Goal: Find specific page/section: Find specific page/section

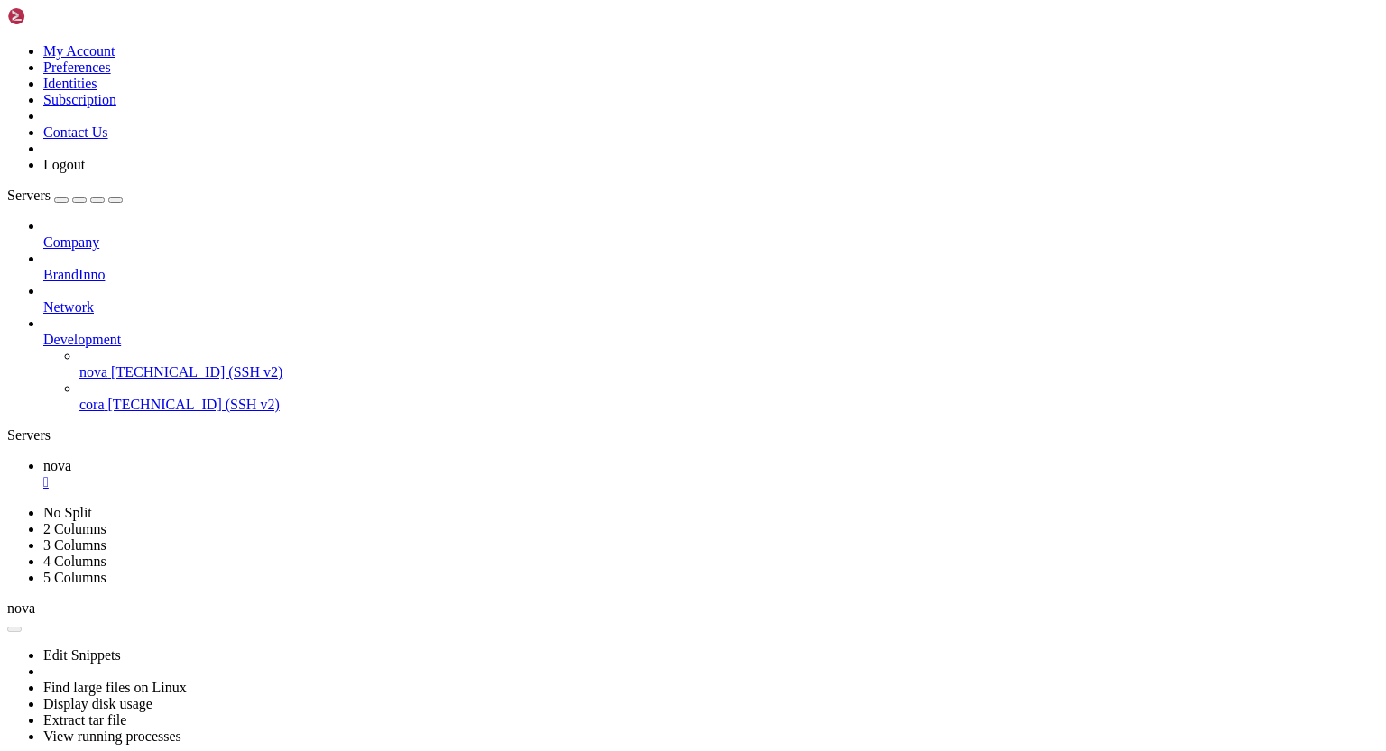
scroll to position [8, 2]
click at [43, 332] on icon at bounding box center [43, 332] width 0 height 0
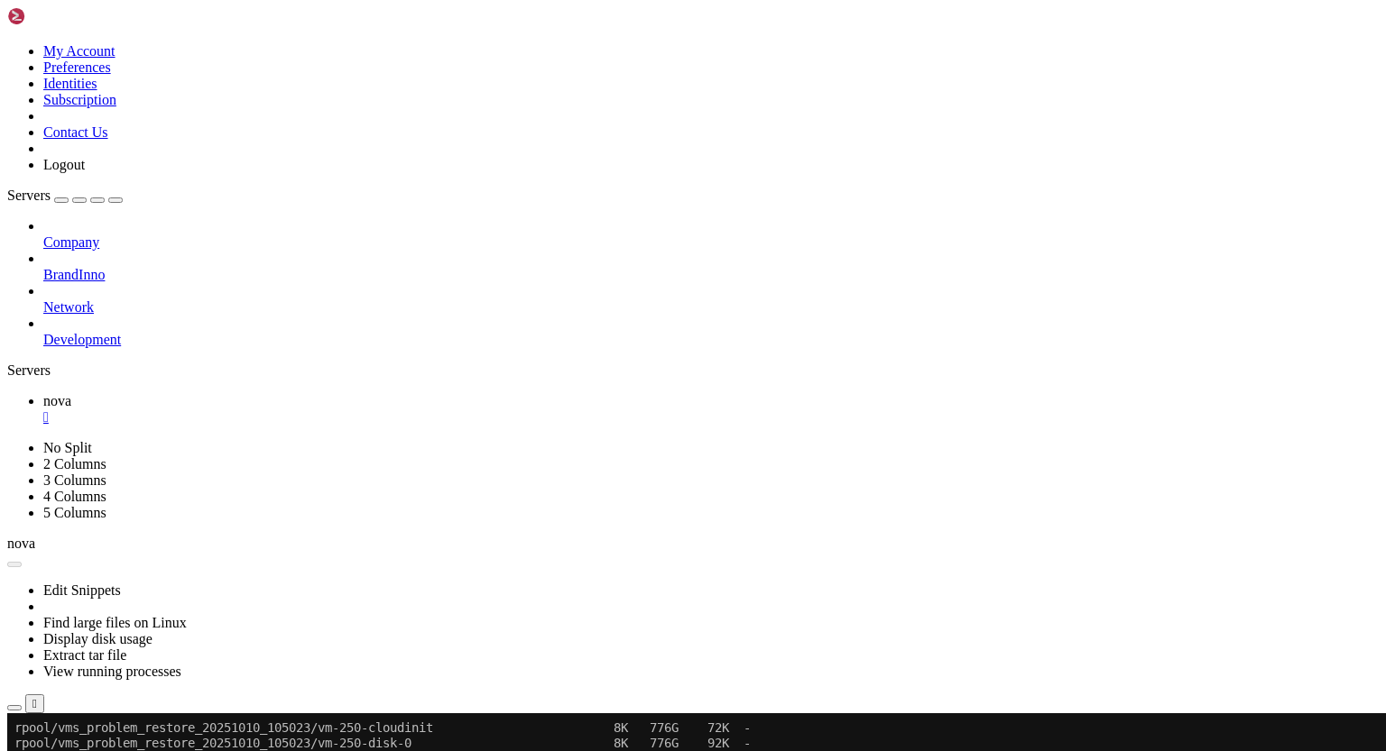
click at [43, 235] on icon at bounding box center [43, 235] width 0 height 0
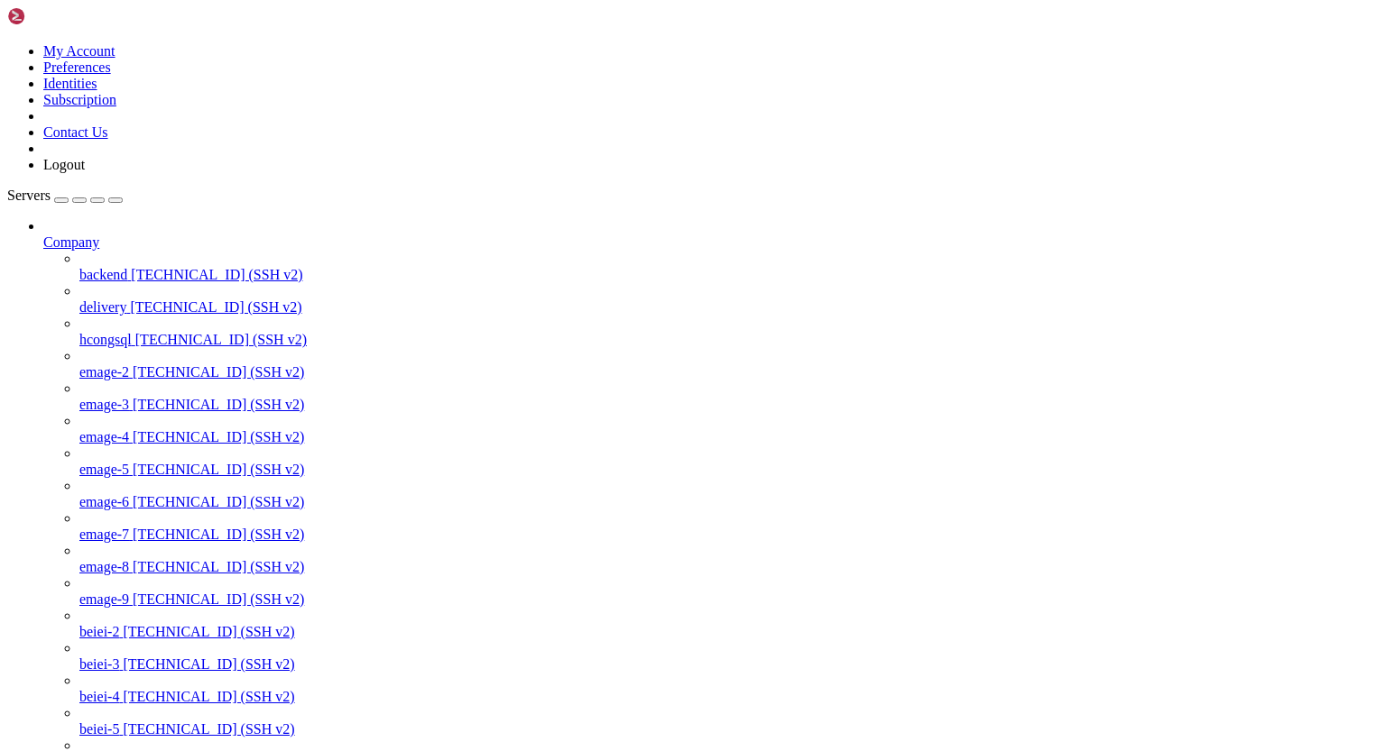
click at [115, 364] on span "emage-2" at bounding box center [104, 371] width 50 height 15
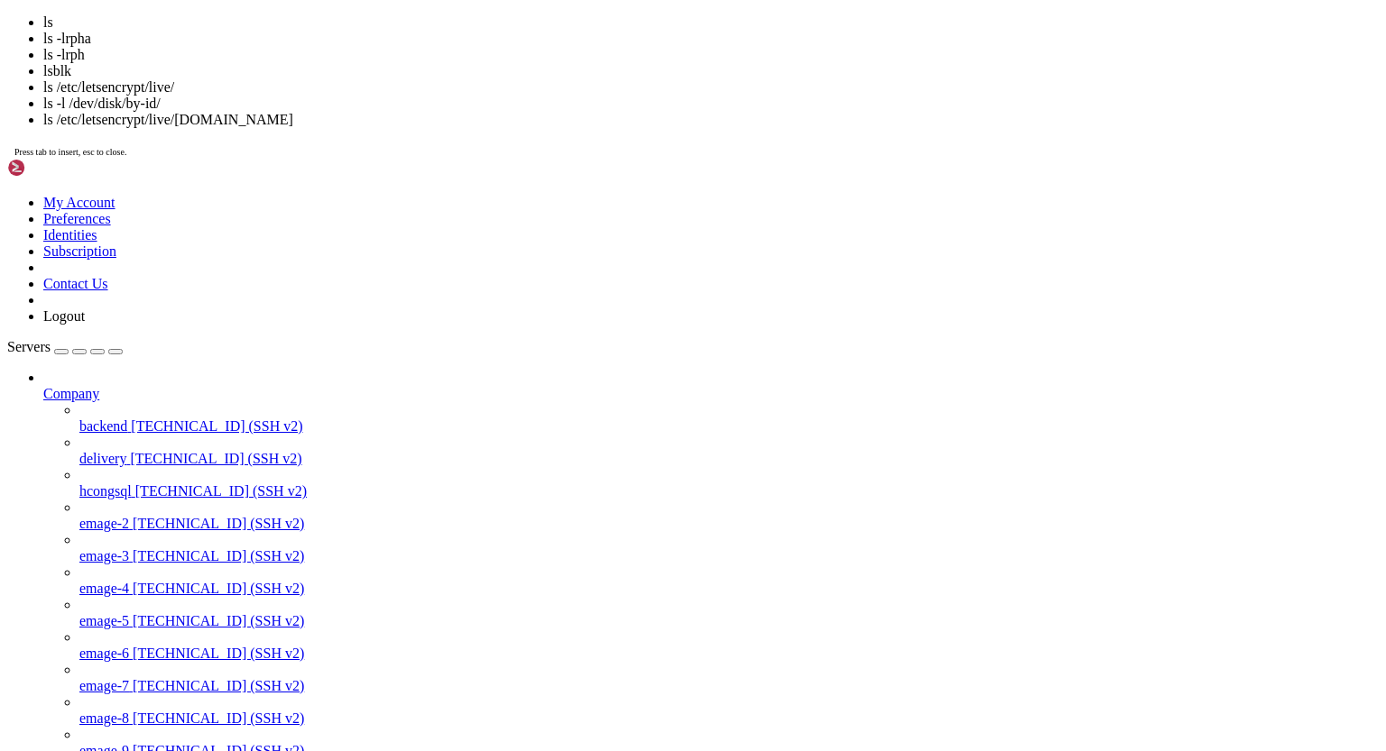
scroll to position [31, 0]
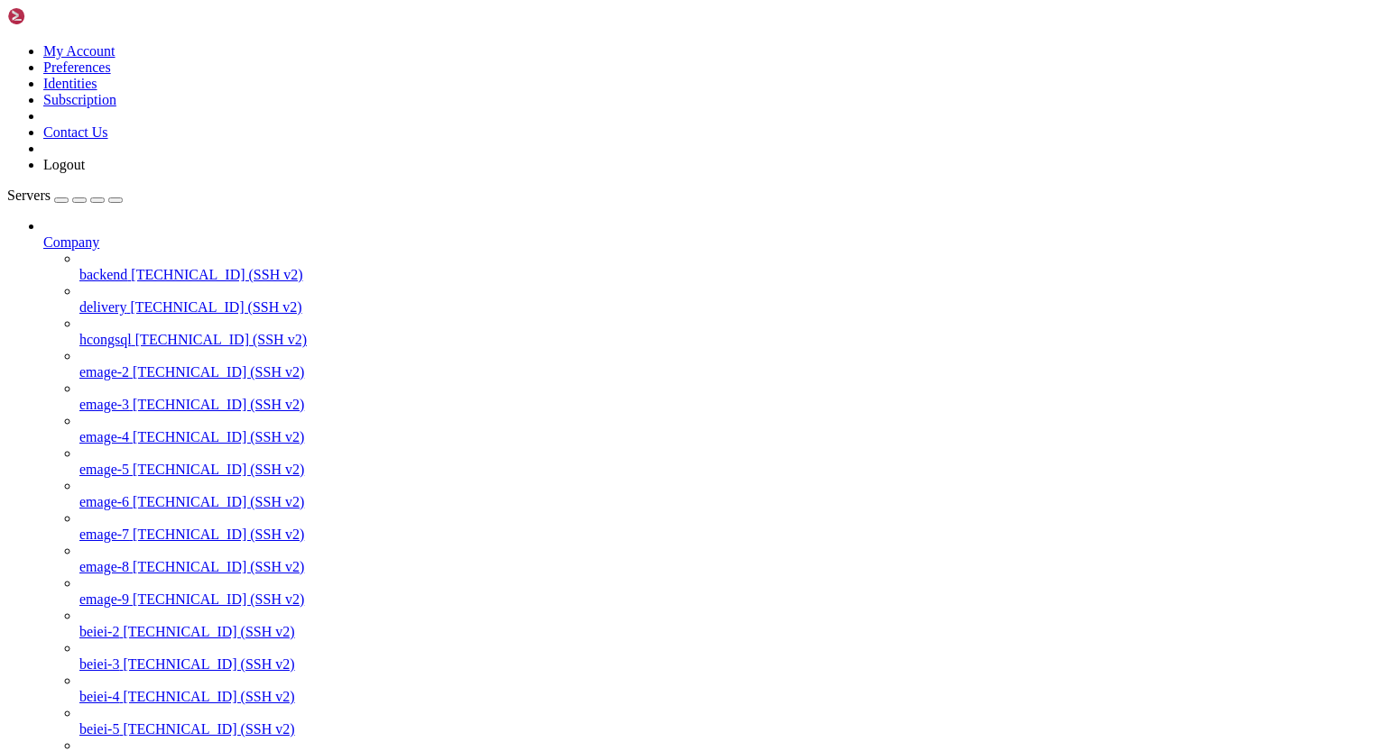
drag, startPoint x: 700, startPoint y: 2293, endPoint x: 771, endPoint y: 2292, distance: 71.3
drag, startPoint x: 774, startPoint y: 2292, endPoint x: 697, endPoint y: 2292, distance: 76.7
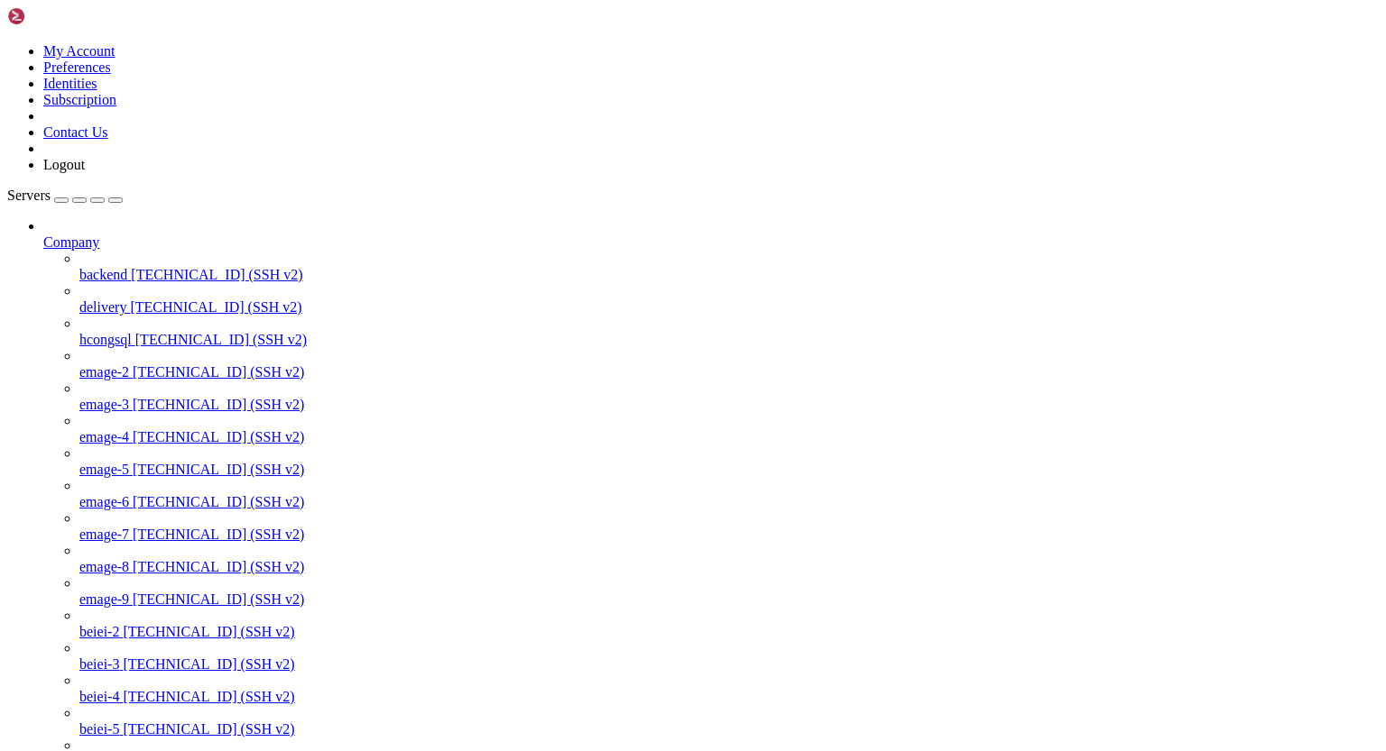
click at [114, 267] on span "backend" at bounding box center [103, 274] width 48 height 15
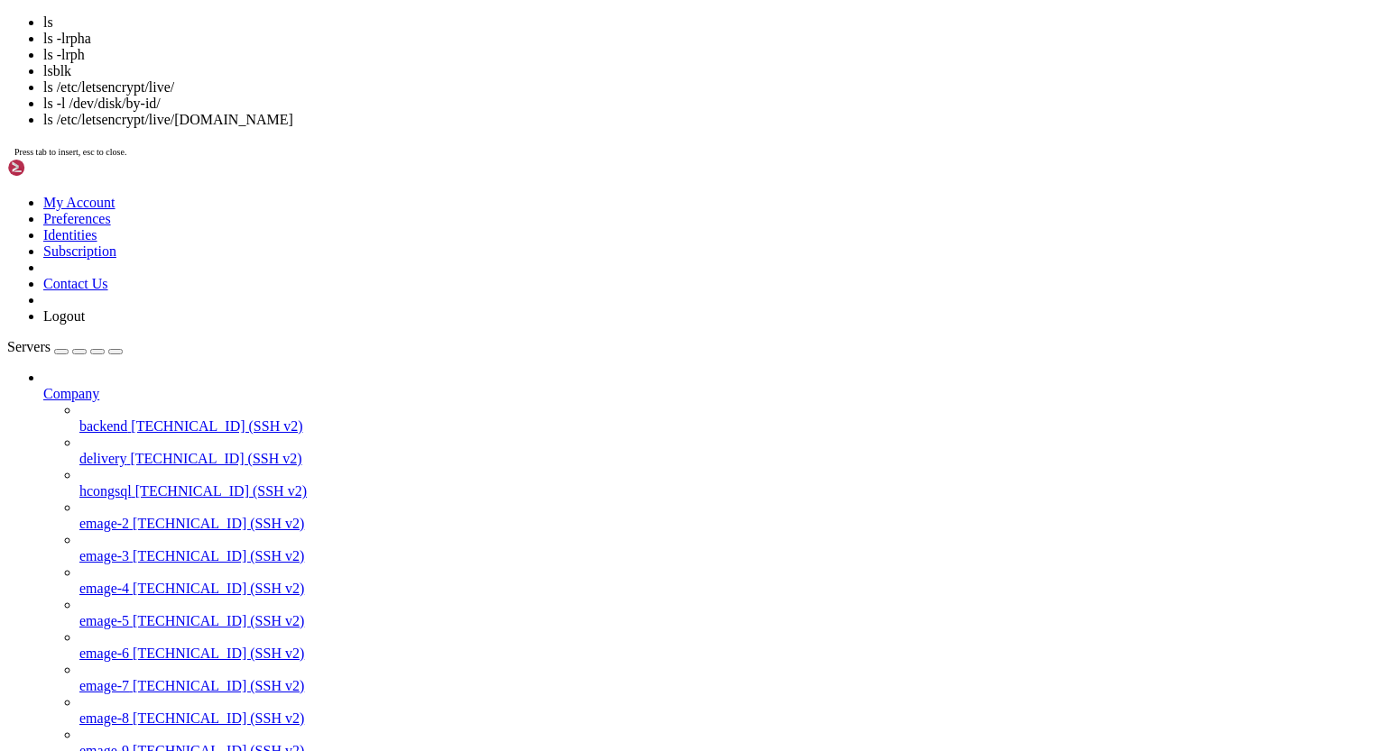
scroll to position [107, 0]
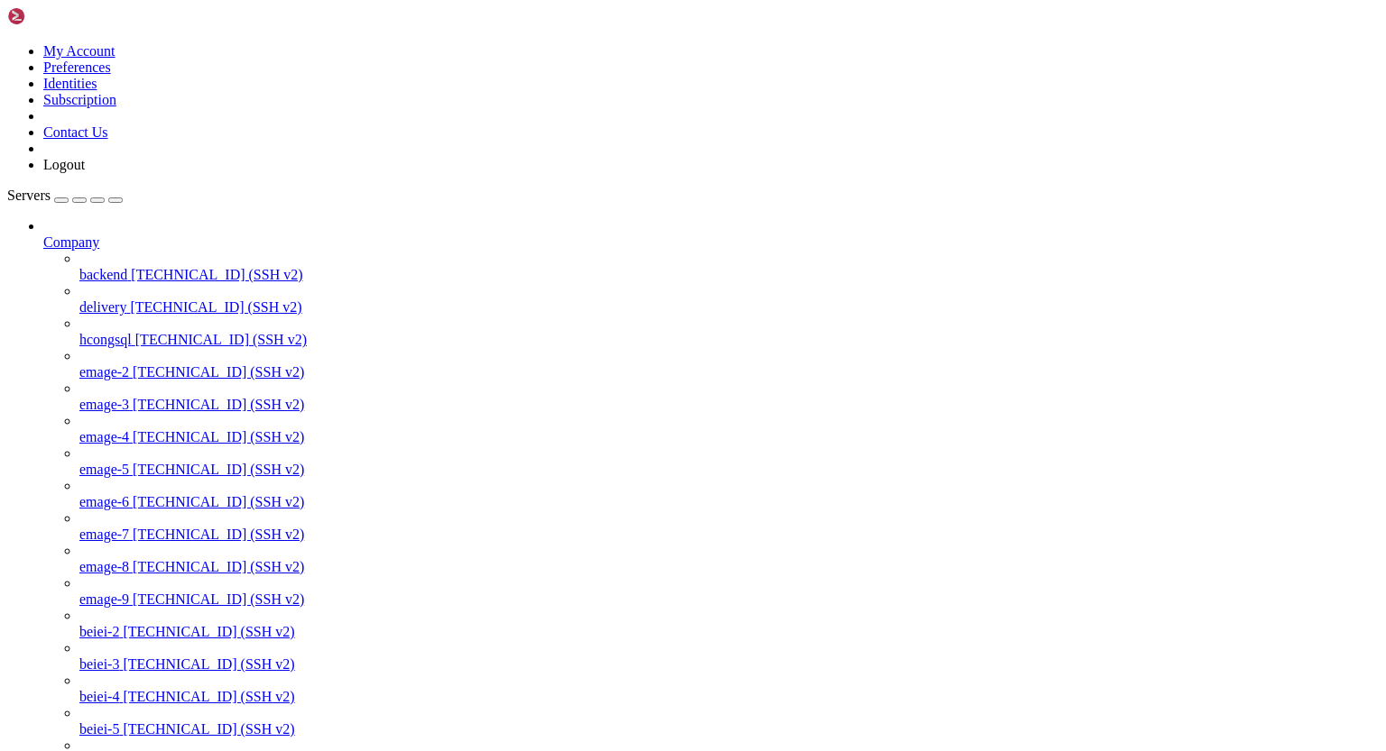
drag, startPoint x: 486, startPoint y: 2818, endPoint x: 597, endPoint y: 2817, distance: 111.0
drag, startPoint x: 277, startPoint y: 2834, endPoint x: 51, endPoint y: 2751, distance: 241.1
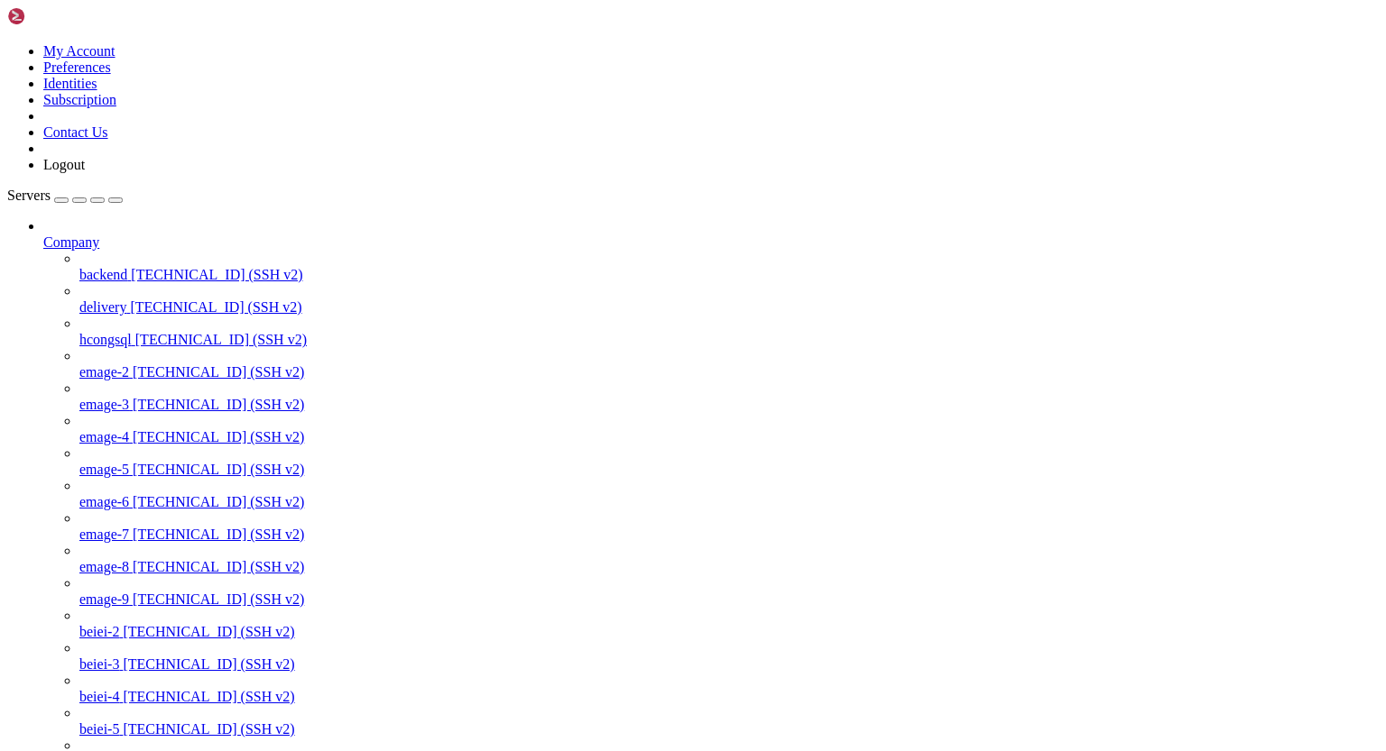
scroll to position [506, 0]
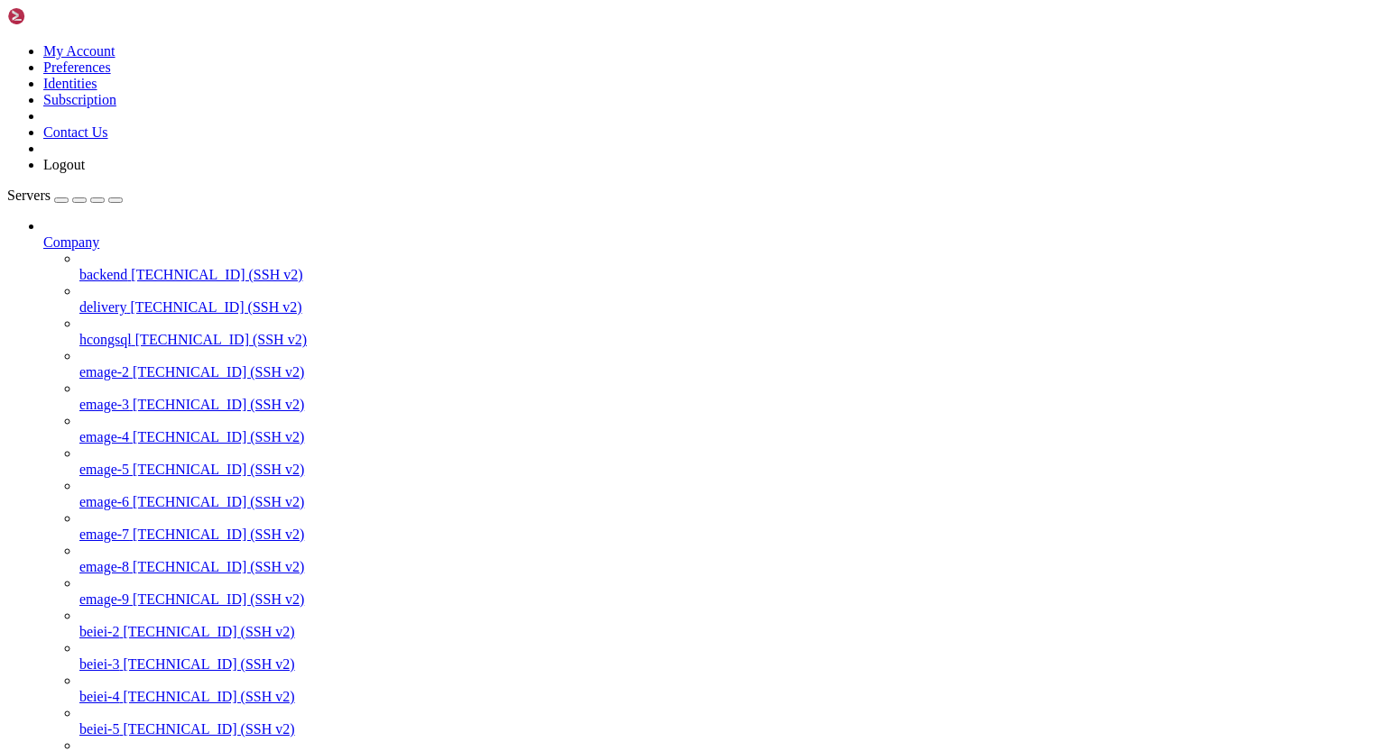
click at [125, 364] on span "emage-2" at bounding box center [104, 371] width 50 height 15
